Goal: Information Seeking & Learning: Learn about a topic

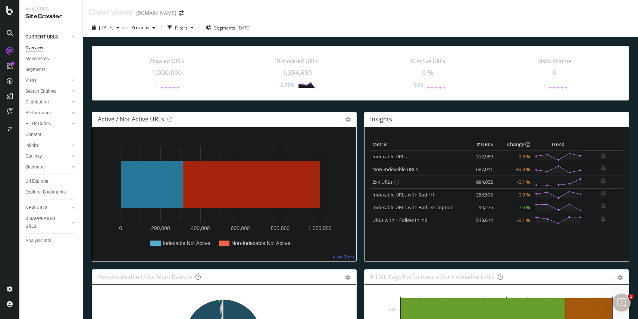
click at [403, 158] on link "Indexable URLs" at bounding box center [389, 156] width 34 height 7
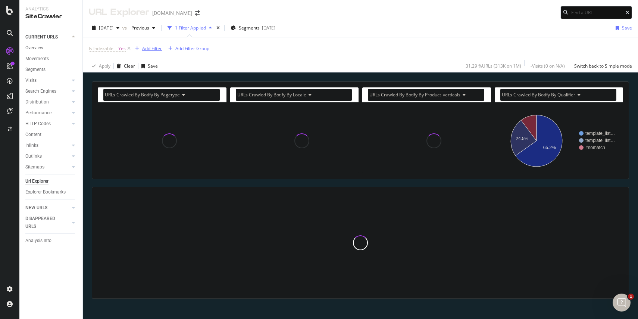
click at [148, 48] on div "Add Filter" at bounding box center [152, 48] width 20 height 6
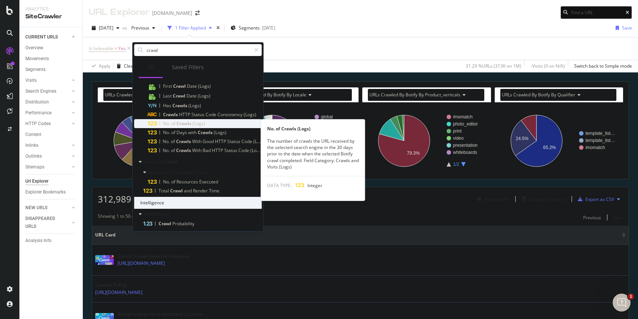
scroll to position [90, 0]
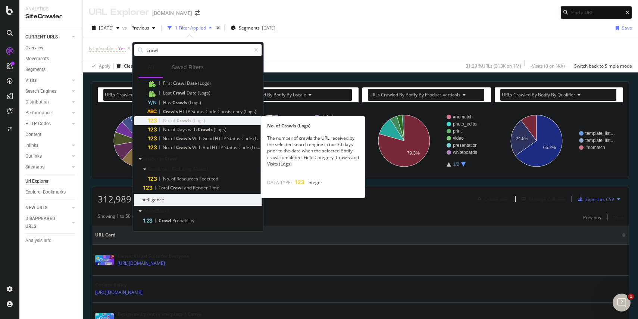
type input "crawl"
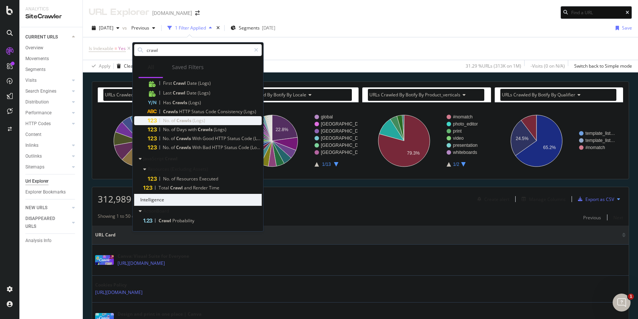
click at [206, 122] on div "No. of Crawls (Logs)" at bounding box center [205, 120] width 114 height 9
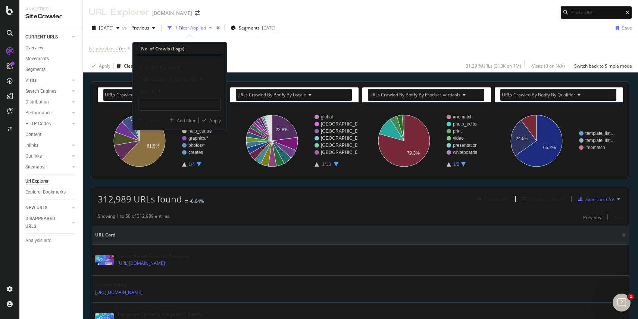
click at [191, 76] on span "From Google - Indexing Bots" at bounding box center [168, 79] width 59 height 6
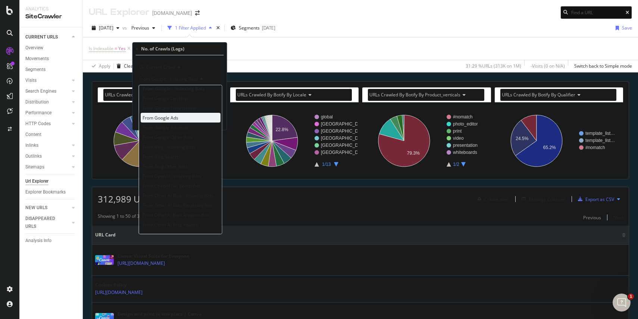
scroll to position [0, 0]
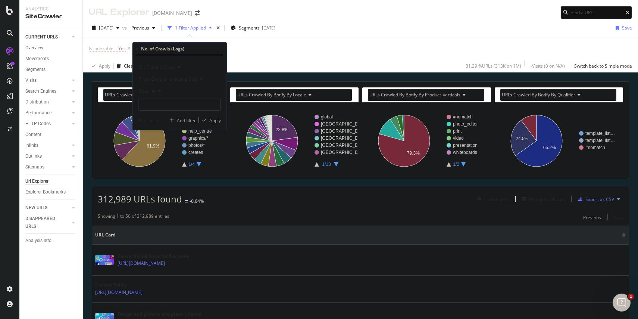
click at [198, 64] on div "On Current Crawl" at bounding box center [180, 67] width 82 height 12
click at [198, 65] on div "On Current Crawl" at bounding box center [180, 67] width 82 height 12
click at [146, 103] on input "number" at bounding box center [180, 105] width 82 height 12
click at [152, 88] on span "Equal to" at bounding box center [147, 91] width 17 height 6
click at [182, 81] on span "From Google - Indexing Bots" at bounding box center [168, 79] width 59 height 6
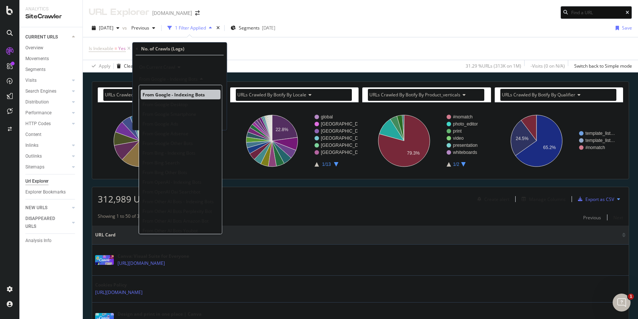
click at [194, 93] on span "From Google - Indexing Bots" at bounding box center [174, 94] width 62 height 6
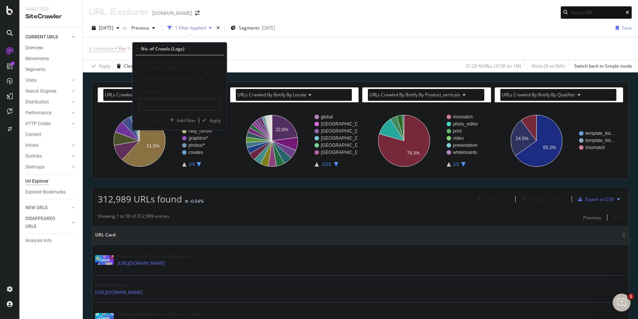
click at [134, 47] on div "No. of Crawls (Logs) On Current Crawl From Google - Indexing Bots Equal to Canc…" at bounding box center [180, 86] width 94 height 87
click at [137, 47] on icon at bounding box center [137, 49] width 2 height 4
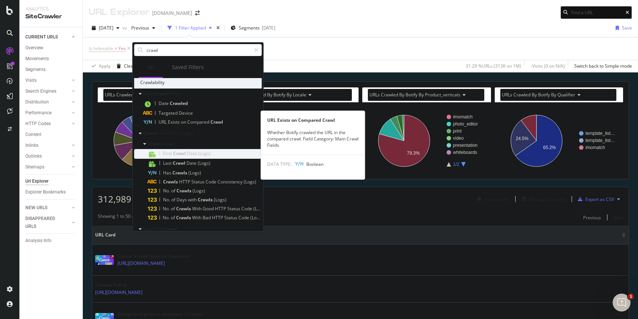
scroll to position [26, 0]
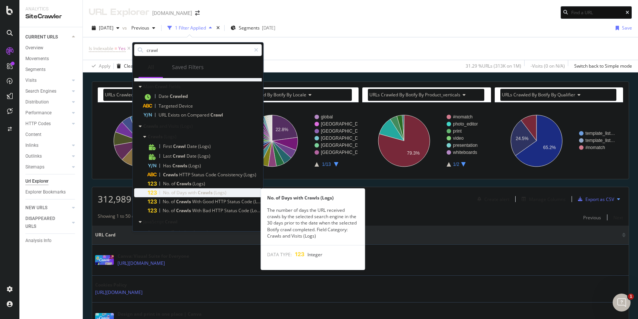
click at [205, 193] on span "Crawls" at bounding box center [206, 192] width 16 height 6
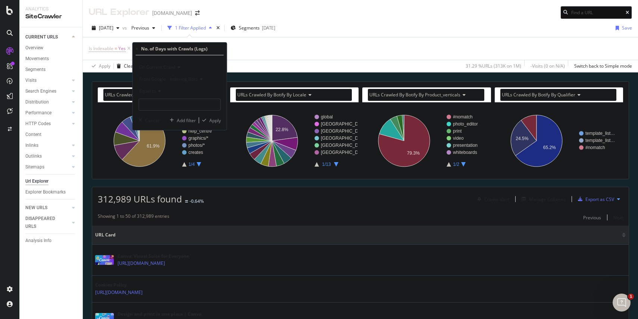
click at [187, 78] on span "From Google - Indexing Bots" at bounding box center [168, 79] width 59 height 6
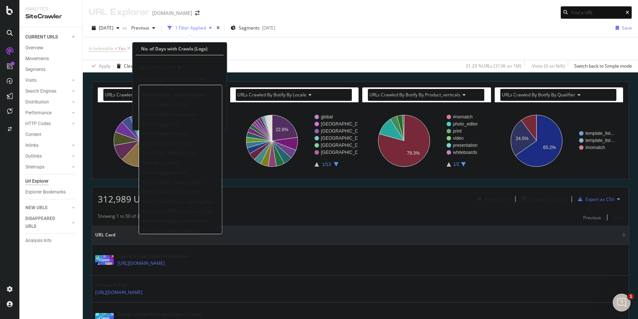
click at [187, 78] on span "From Google - Indexing Bots" at bounding box center [168, 79] width 59 height 6
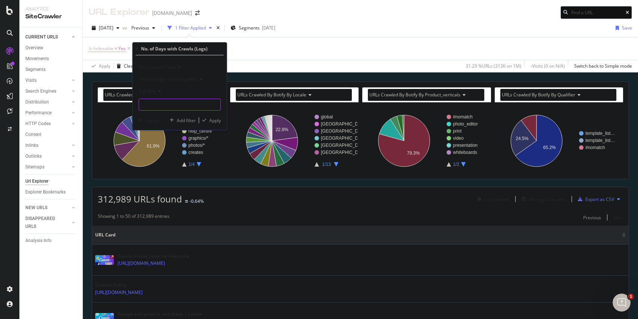
click at [183, 100] on input "number" at bounding box center [180, 105] width 82 height 12
type input "5"
click at [212, 119] on div "Apply" at bounding box center [215, 120] width 12 height 6
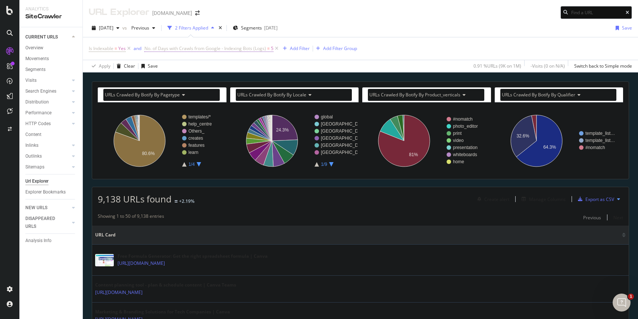
click at [216, 47] on span "No. of Days with Crawls from Google - Indexing Bots (Logs)" at bounding box center [205, 48] width 122 height 6
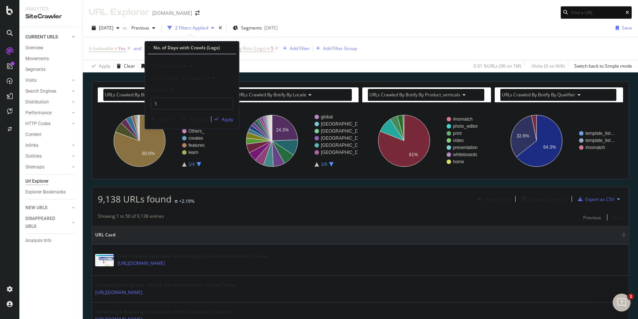
click at [190, 62] on div "On Current Crawl" at bounding box center [192, 66] width 82 height 12
click at [200, 65] on div "On Current Crawl" at bounding box center [192, 66] width 82 height 12
click at [198, 78] on span "From Google - Indexing Bots" at bounding box center [181, 78] width 59 height 6
click at [221, 61] on div "On Current Crawl" at bounding box center [192, 66] width 82 height 12
click at [218, 62] on div "On Current Crawl" at bounding box center [192, 66] width 82 height 12
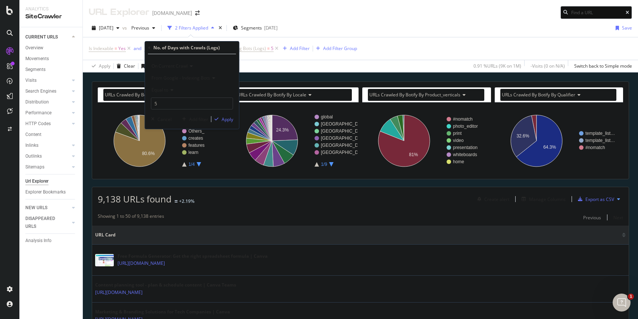
click at [169, 89] on icon at bounding box center [170, 90] width 5 height 4
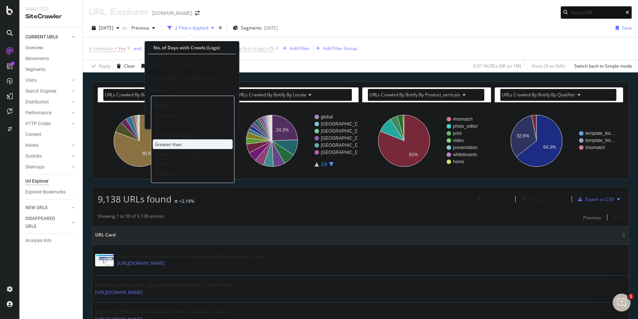
click at [180, 141] on span "Greater than" at bounding box center [168, 144] width 27 height 6
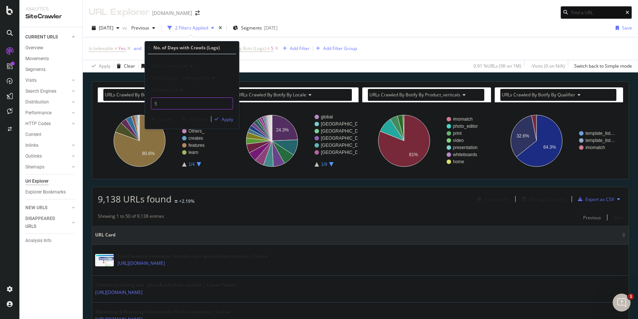
drag, startPoint x: 180, startPoint y: 105, endPoint x: 136, endPoint y: 94, distance: 45.5
click at [137, 98] on body "Analytics SiteCrawler CURRENT URLS Overview Movements Segments Visits Analysis …" at bounding box center [319, 159] width 638 height 319
type input "0"
click at [231, 122] on div "Apply" at bounding box center [228, 119] width 12 height 6
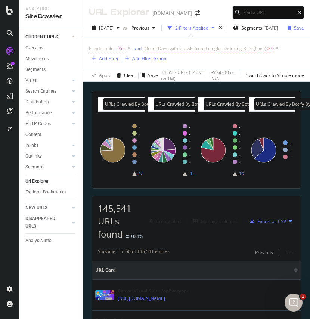
click at [238, 46] on span "No. of Days with Crawls from Google - Indexing Bots (Logs)" at bounding box center [205, 48] width 122 height 6
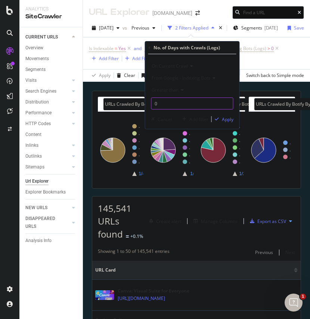
click at [183, 103] on input "0" at bounding box center [192, 103] width 82 height 12
type input "1"
click at [227, 118] on div "Apply" at bounding box center [228, 119] width 12 height 6
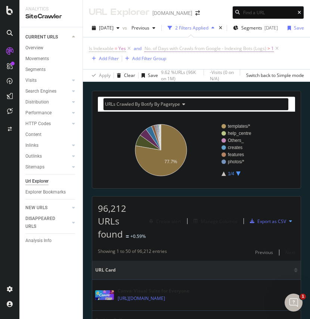
click at [206, 49] on span "No. of Days with Crawls from Google - Indexing Bots (Logs)" at bounding box center [205, 48] width 122 height 6
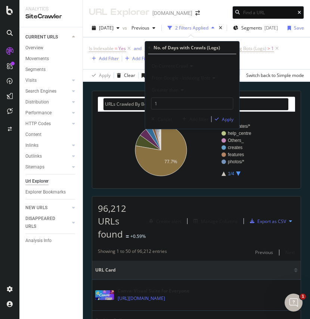
click at [188, 75] on span "From Google - Indexing Bots" at bounding box center [181, 78] width 59 height 6
click at [173, 46] on div "No. of Days with Crawls (Logs)" at bounding box center [186, 47] width 66 height 6
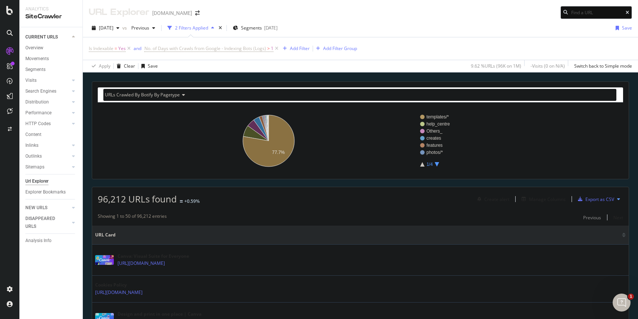
click at [208, 31] on div "2 Filters Applied" at bounding box center [191, 28] width 33 height 6
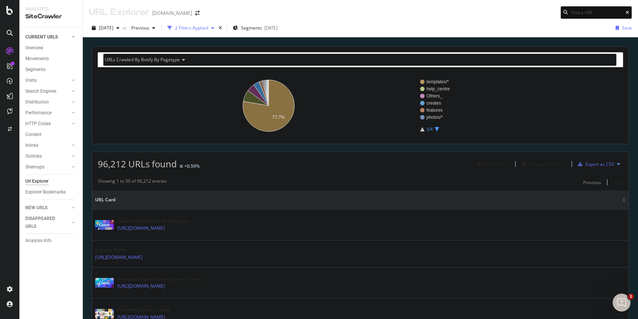
click at [217, 24] on div "2 Filters Applied" at bounding box center [191, 27] width 53 height 11
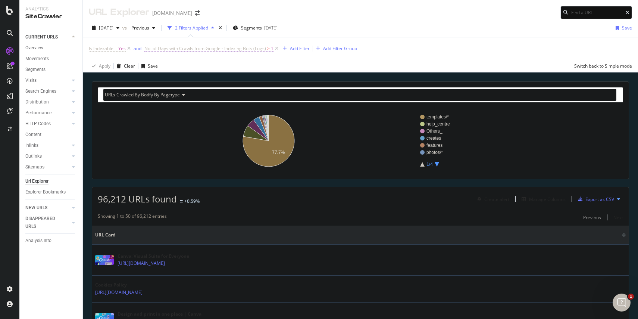
click at [235, 48] on span "No. of Days with Crawls from Google - Indexing Bots (Logs)" at bounding box center [205, 48] width 122 height 6
click at [297, 47] on div "Add Filter" at bounding box center [300, 48] width 20 height 6
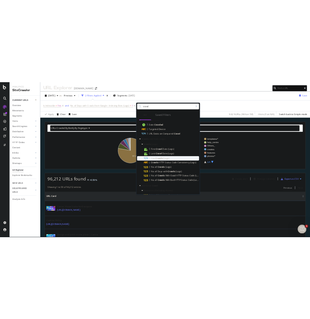
scroll to position [79, 0]
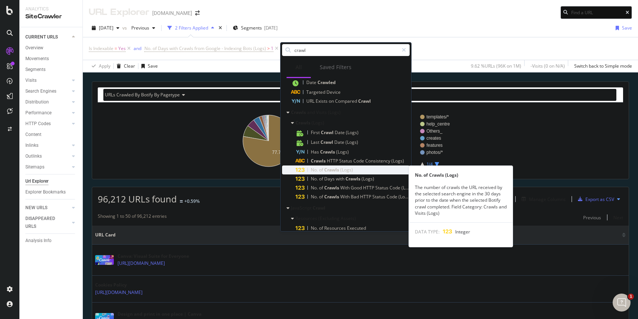
type input "crawl"
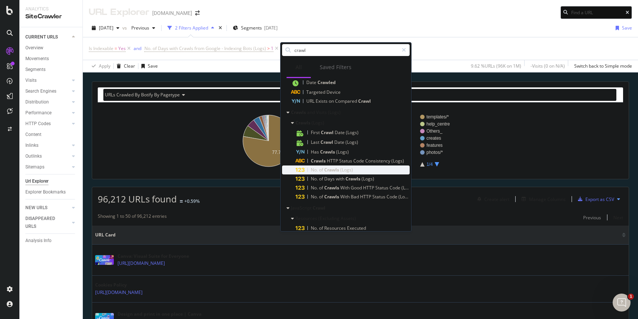
click at [316, 170] on span "No." at bounding box center [315, 169] width 8 height 6
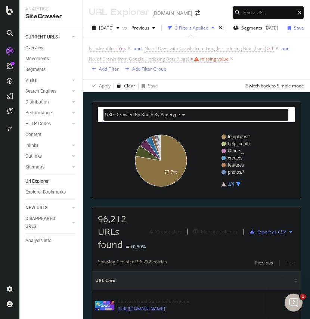
click at [212, 58] on div "missing value" at bounding box center [214, 59] width 28 height 6
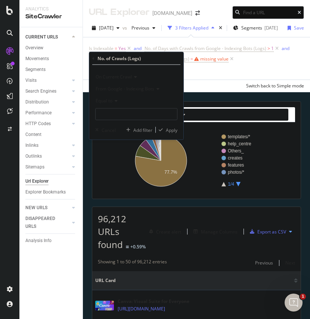
click at [112, 100] on span "Equal to" at bounding box center [104, 100] width 17 height 6
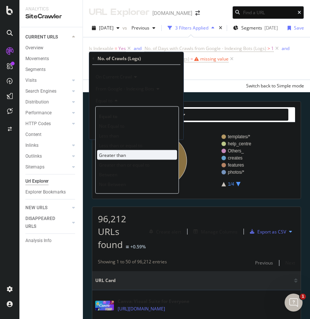
click at [118, 153] on span "Greater than" at bounding box center [112, 155] width 27 height 6
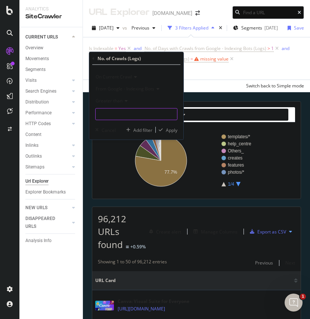
click at [119, 111] on input "number" at bounding box center [136, 114] width 82 height 12
type input "0"
click at [163, 131] on div "button" at bounding box center [161, 130] width 10 height 4
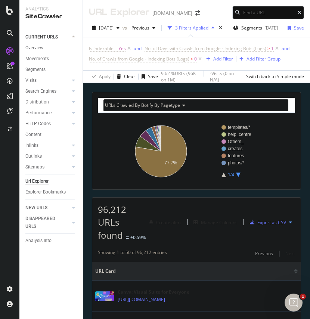
click at [222, 59] on div "Add Filter" at bounding box center [223, 59] width 20 height 6
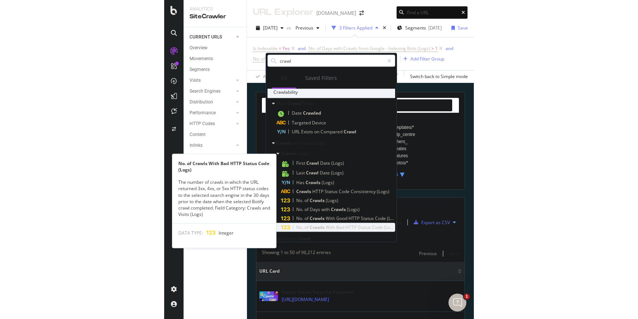
scroll to position [137, 0]
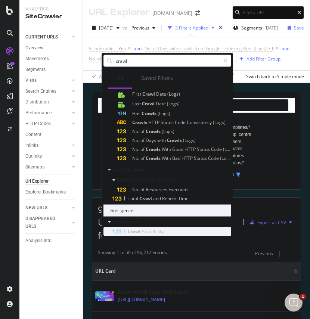
click at [161, 229] on span "Probability" at bounding box center [152, 231] width 22 height 6
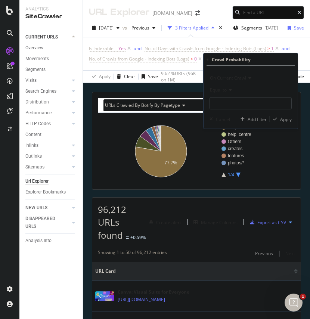
click at [230, 91] on icon at bounding box center [229, 90] width 5 height 4
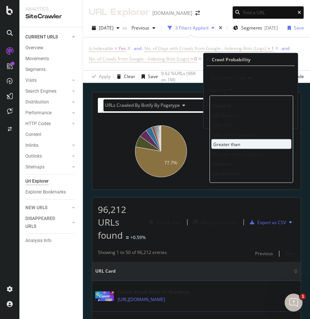
click at [234, 146] on span "Greater than" at bounding box center [226, 144] width 27 height 6
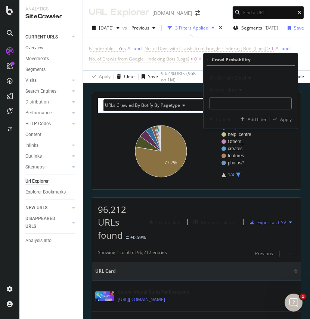
click at [233, 102] on input "number" at bounding box center [250, 103] width 82 height 12
type input "0"
click at [284, 116] on div "Apply" at bounding box center [286, 119] width 12 height 6
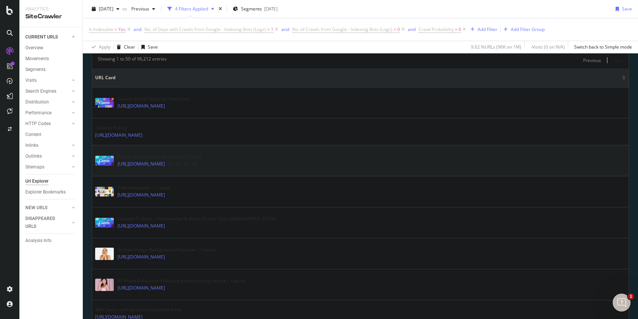
scroll to position [113, 0]
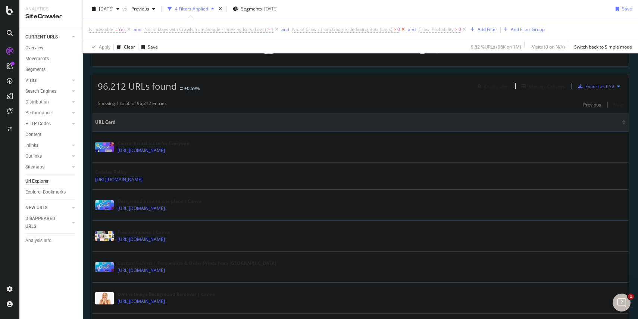
click at [405, 28] on icon at bounding box center [403, 29] width 6 height 7
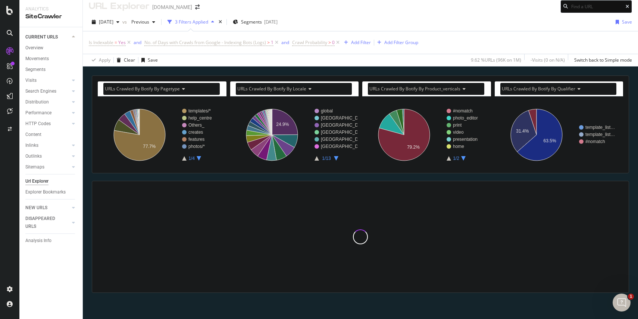
scroll to position [113, 0]
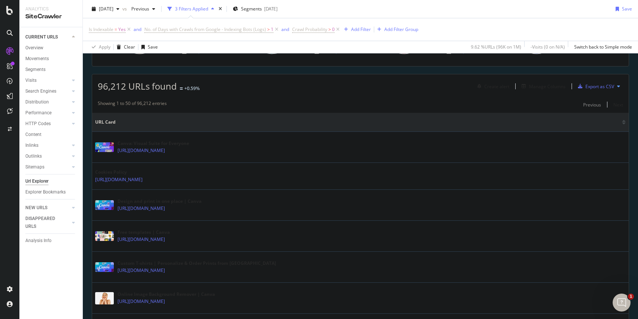
click at [278, 29] on icon at bounding box center [277, 29] width 6 height 7
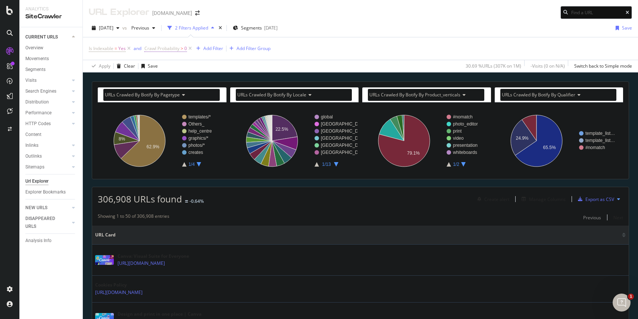
click at [175, 47] on span "Crawl Probability" at bounding box center [161, 48] width 35 height 6
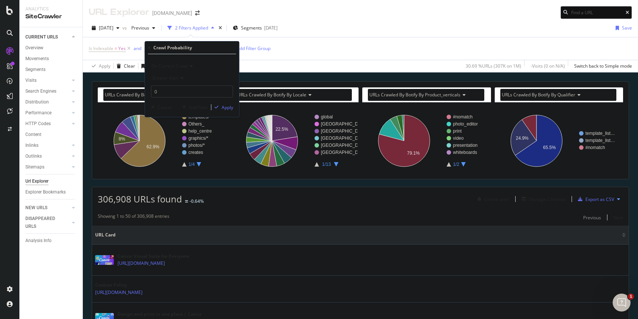
click at [149, 47] on icon at bounding box center [149, 48] width 2 height 4
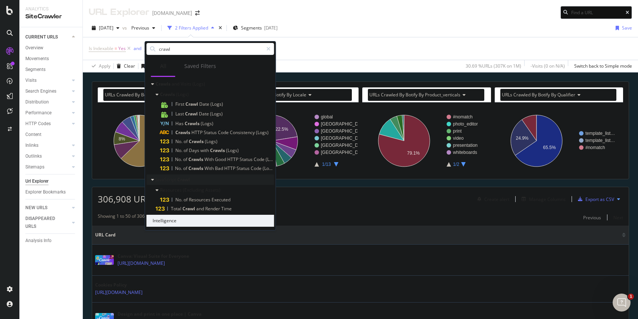
scroll to position [146, 0]
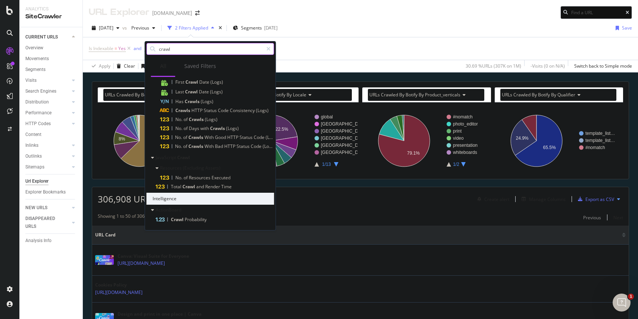
click at [195, 50] on input "crawl" at bounding box center [210, 48] width 105 height 11
drag, startPoint x: 173, startPoint y: 52, endPoint x: 140, endPoint y: 52, distance: 32.9
click at [140, 52] on body "Analytics SiteCrawler CURRENT URLS Overview Movements Segments Visits Analysis …" at bounding box center [319, 159] width 638 height 319
type input "c"
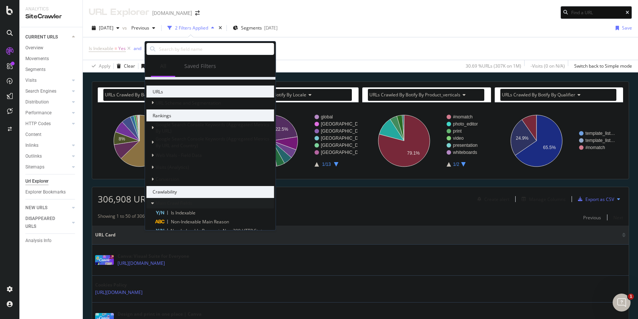
click at [152, 203] on icon at bounding box center [152, 203] width 3 height 4
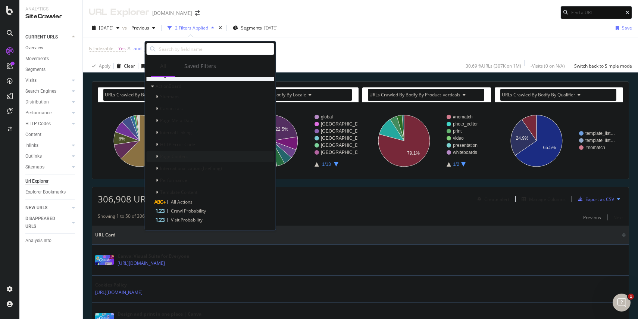
scroll to position [641, 0]
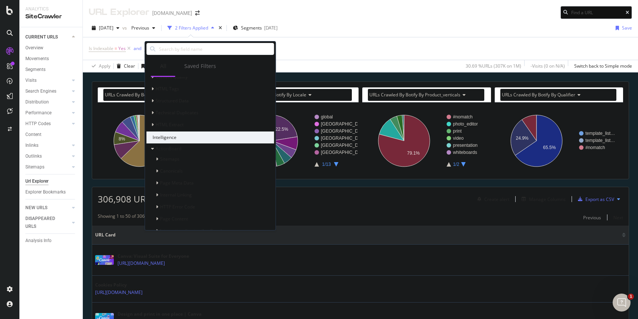
click at [154, 137] on div "Intelligence" at bounding box center [211, 137] width 128 height 12
click at [157, 159] on icon at bounding box center [157, 159] width 2 height 4
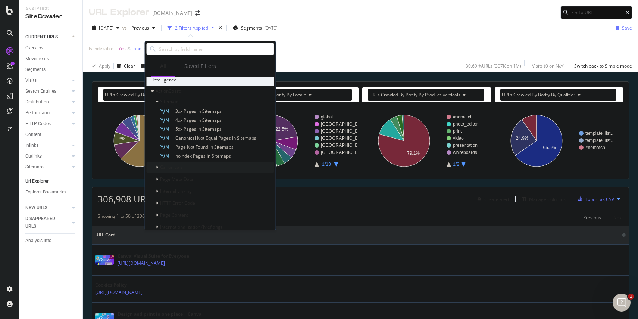
scroll to position [708, 0]
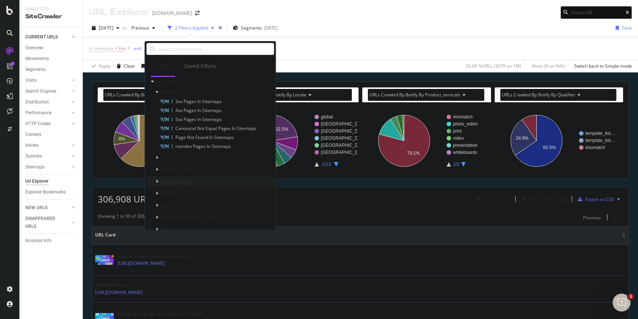
click at [156, 180] on icon at bounding box center [157, 181] width 2 height 4
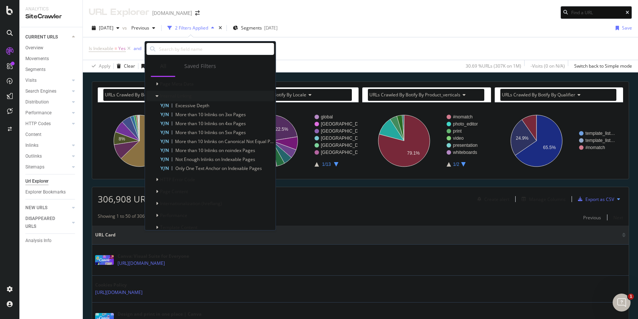
scroll to position [804, 0]
click at [157, 215] on div at bounding box center [158, 217] width 4 height 7
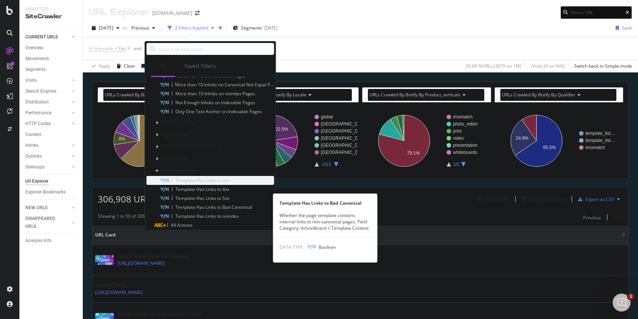
scroll to position [846, 0]
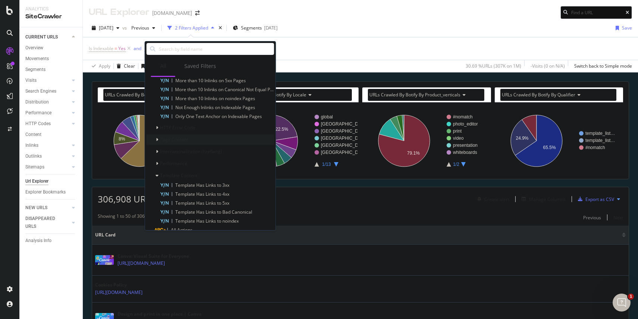
click at [157, 137] on icon at bounding box center [157, 139] width 2 height 4
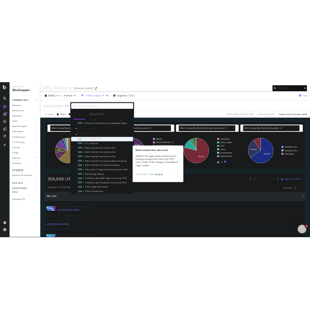
scroll to position [873, 0]
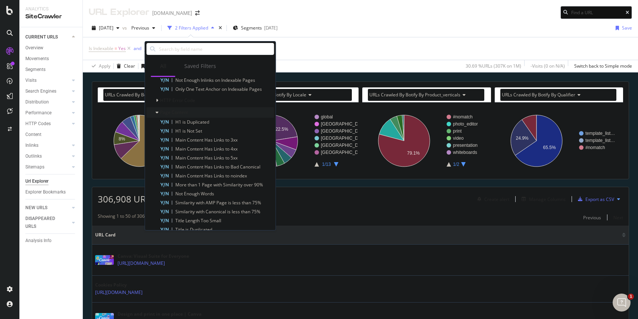
click at [156, 112] on icon at bounding box center [157, 112] width 3 height 4
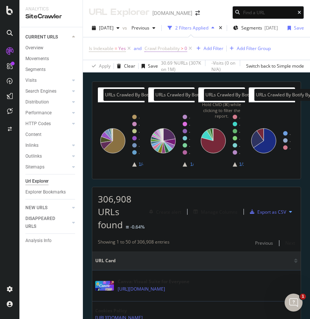
click at [181, 52] on span "Crawl Probability > 0" at bounding box center [165, 48] width 43 height 7
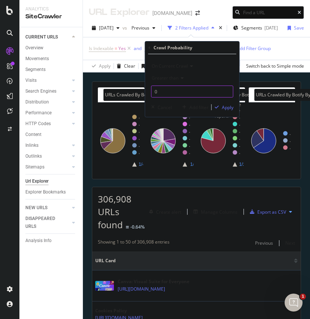
drag, startPoint x: 177, startPoint y: 89, endPoint x: 153, endPoint y: 89, distance: 23.9
click at [153, 89] on input "0" at bounding box center [192, 91] width 82 height 12
type input "1"
click at [224, 109] on div "Apply" at bounding box center [228, 107] width 12 height 6
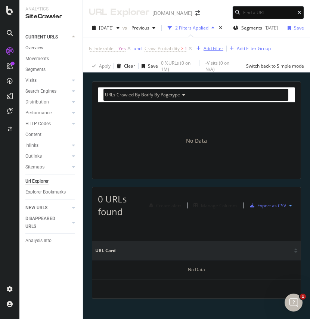
click at [198, 49] on icon "button" at bounding box center [198, 48] width 4 height 4
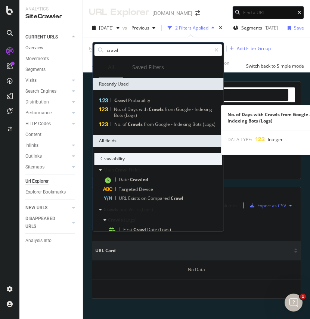
scroll to position [146, 0]
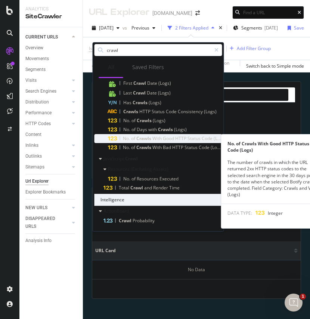
type input "crawl"
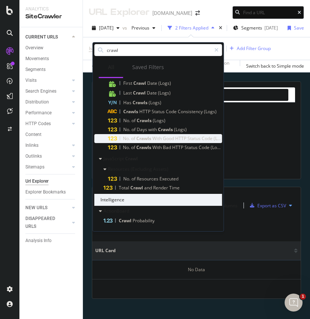
click at [183, 136] on span "HTTP" at bounding box center [181, 138] width 12 height 6
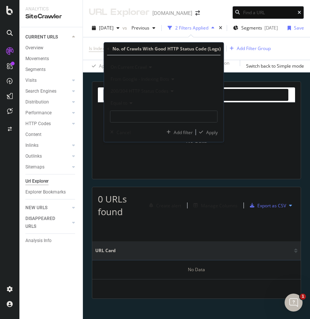
click at [131, 105] on div "Equal to" at bounding box center [163, 103] width 107 height 12
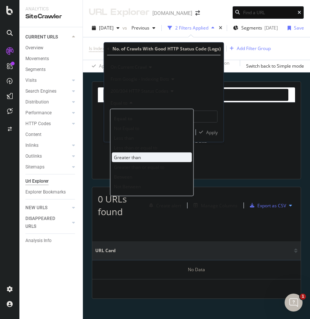
click at [133, 161] on div "Greater than" at bounding box center [152, 157] width 80 height 10
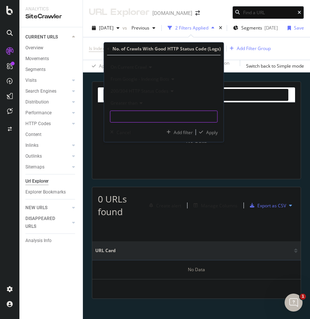
click at [142, 111] on input "number" at bounding box center [163, 116] width 107 height 12
type input "0"
click at [213, 131] on div "Apply" at bounding box center [212, 132] width 12 height 6
